Goal: Task Accomplishment & Management: Complete application form

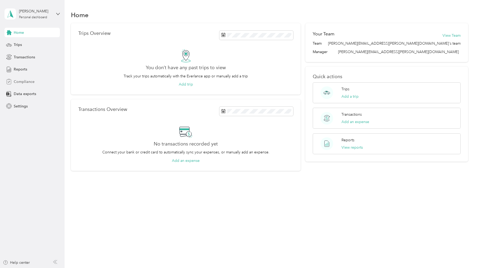
click at [15, 83] on span "Compliance" at bounding box center [24, 82] width 21 height 6
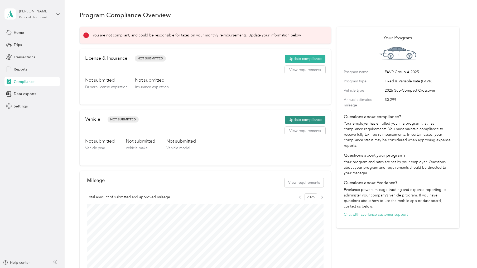
click at [309, 118] on button "Update compliance" at bounding box center [305, 120] width 41 height 8
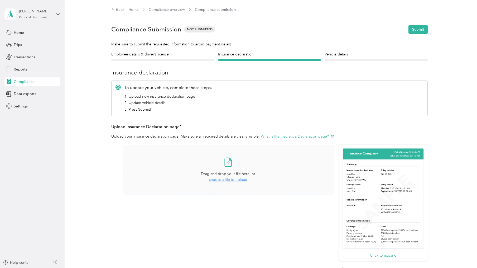
click at [242, 181] on span "choose a file to upload" at bounding box center [228, 179] width 39 height 4
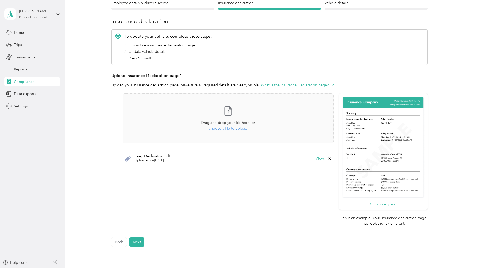
scroll to position [53, 0]
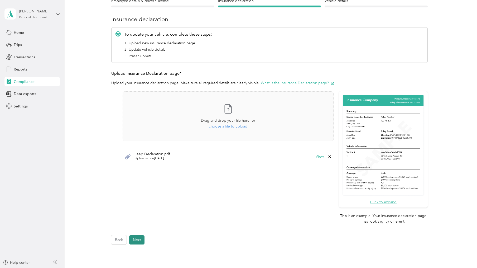
click at [137, 241] on button "Next" at bounding box center [136, 239] width 15 height 9
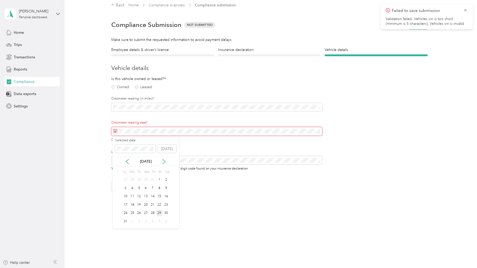
click at [160, 212] on div "29" at bounding box center [159, 213] width 7 height 7
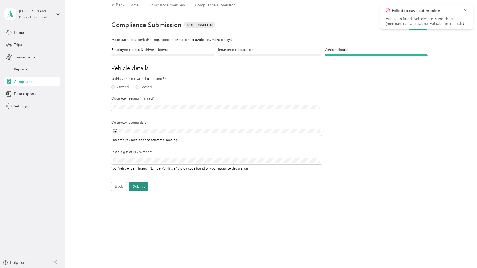
click at [140, 187] on button "Submit" at bounding box center [138, 186] width 19 height 9
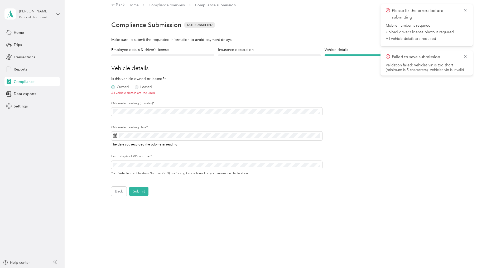
click at [115, 88] on label "Owned" at bounding box center [120, 87] width 18 height 4
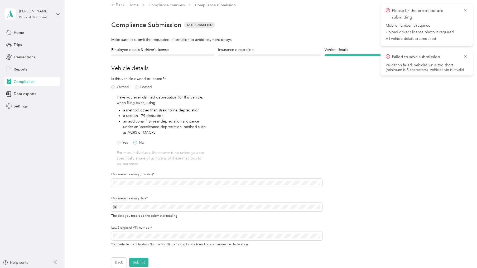
click at [136, 143] on label "No" at bounding box center [139, 143] width 11 height 4
click at [137, 88] on label "Leased" at bounding box center [143, 87] width 17 height 4
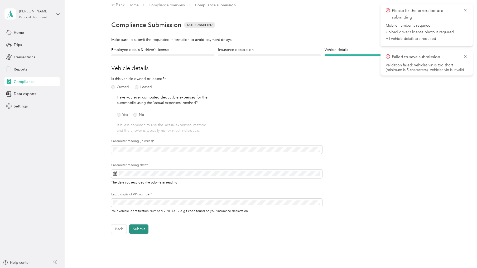
click at [144, 232] on button "Submit" at bounding box center [138, 228] width 19 height 9
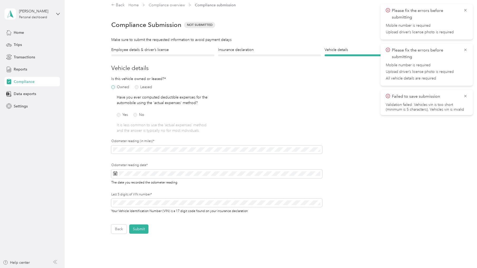
click at [116, 87] on label "Owned" at bounding box center [120, 87] width 18 height 4
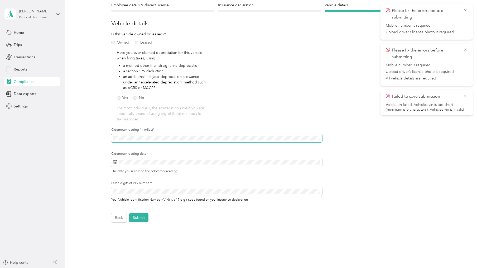
scroll to position [80, 0]
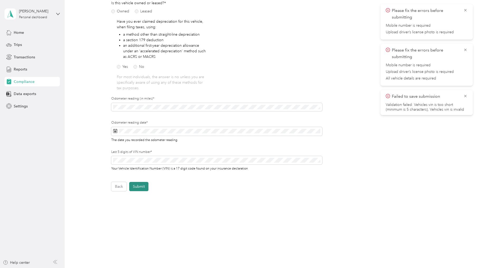
click at [148, 188] on button "Submit" at bounding box center [138, 186] width 19 height 9
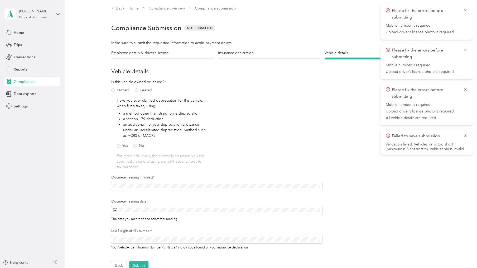
scroll to position [0, 0]
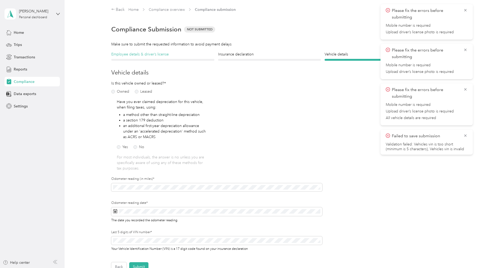
click at [149, 55] on h4 "Employee details & driver’s license" at bounding box center [162, 54] width 103 height 6
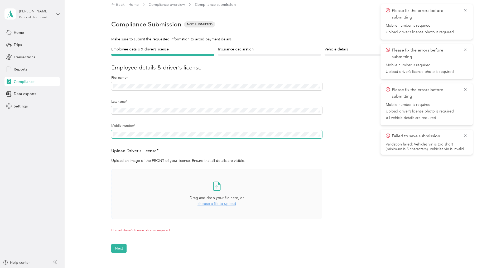
scroll to position [6, 0]
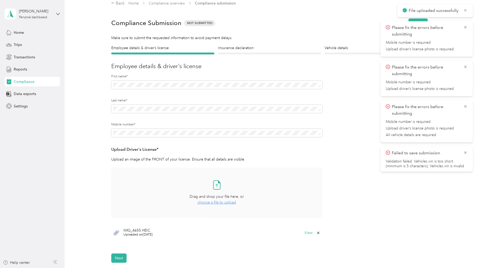
click at [121, 256] on button "Next" at bounding box center [118, 257] width 15 height 9
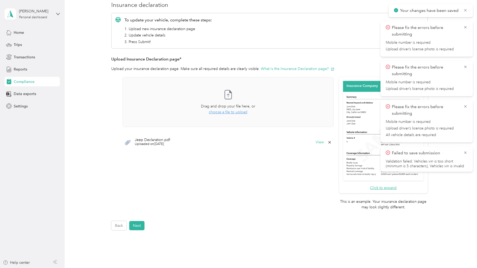
scroll to position [69, 0]
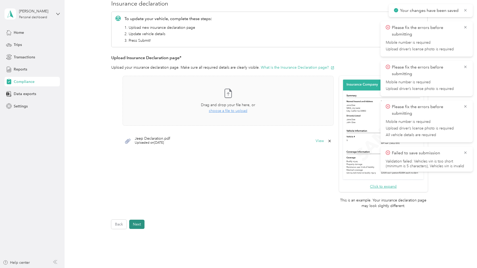
click at [136, 224] on button "Next" at bounding box center [136, 224] width 15 height 9
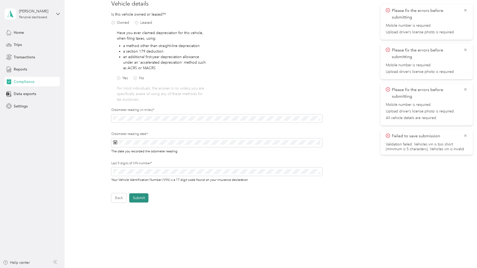
click at [140, 201] on button "Submit" at bounding box center [138, 197] width 19 height 9
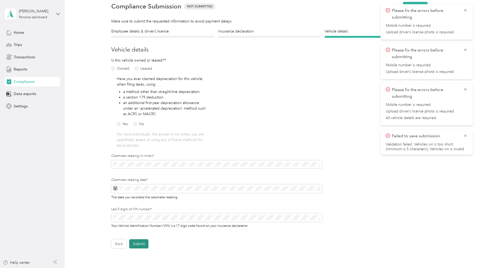
scroll to position [6, 0]
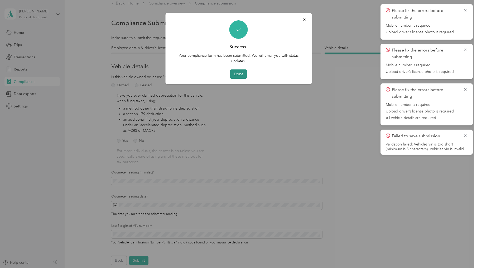
click at [236, 75] on button "Done" at bounding box center [238, 73] width 17 height 9
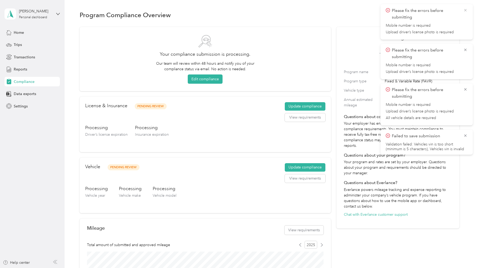
click at [467, 10] on icon at bounding box center [466, 10] width 4 height 5
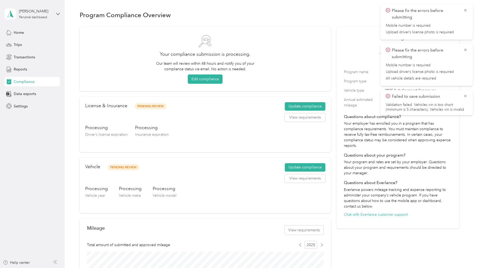
click at [467, 10] on icon at bounding box center [466, 10] width 4 height 5
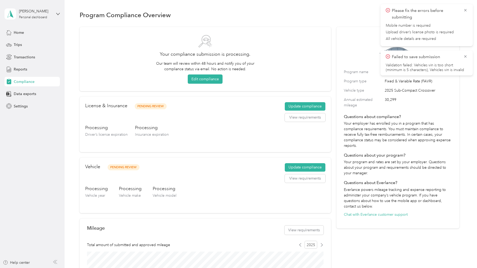
click at [467, 10] on icon at bounding box center [466, 10] width 4 height 5
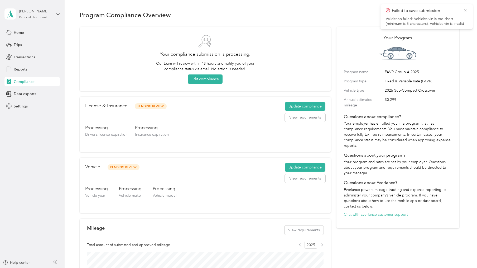
click at [466, 12] on icon at bounding box center [466, 10] width 4 height 5
